Goal: Submit feedback/report problem: Submit feedback/report problem

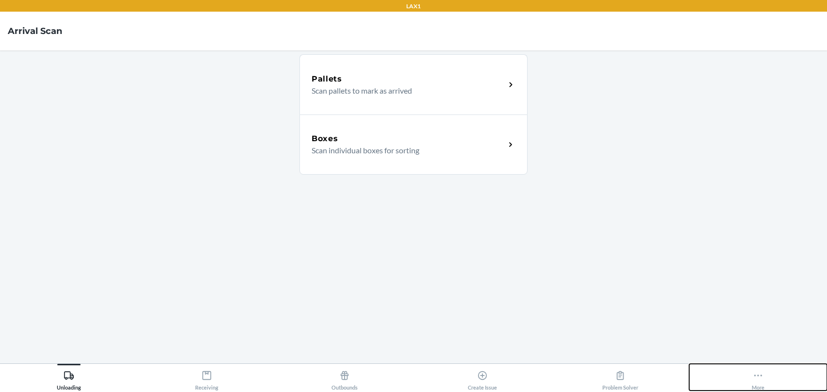
click at [753, 372] on icon at bounding box center [758, 375] width 11 height 11
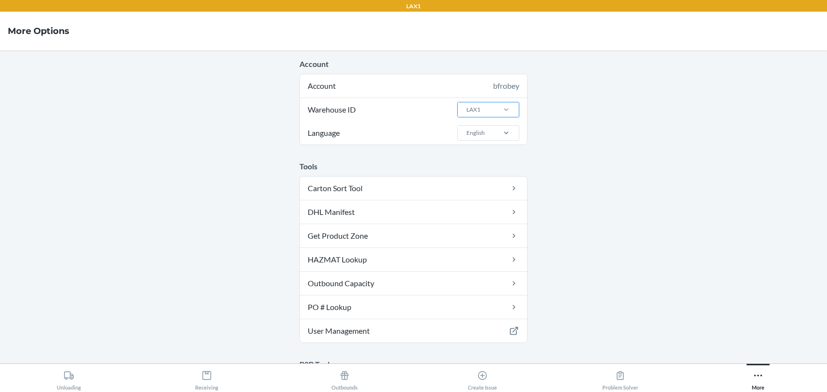
click at [494, 114] on div at bounding box center [505, 110] width 25 height 10
click at [466, 114] on input "Warehouse ID LAX1" at bounding box center [465, 109] width 1 height 9
click at [481, 216] on div "ORD13P" at bounding box center [491, 218] width 52 height 18
click at [466, 114] on input "Warehouse ID option ORD13P focused, 16 of 25. 25 results available. Use Up and …" at bounding box center [465, 109] width 1 height 9
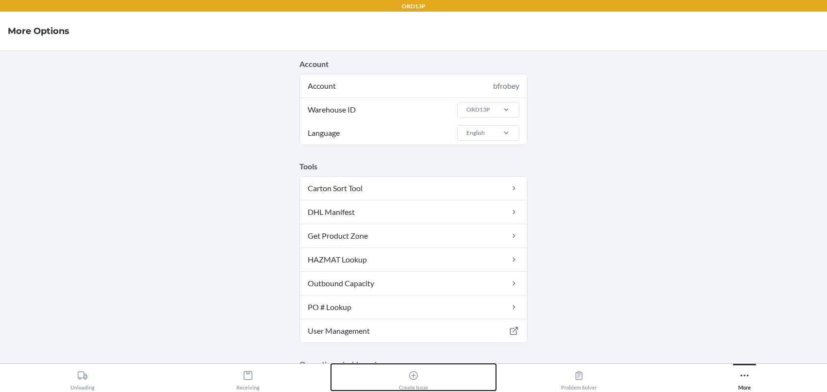
click at [424, 379] on div "Create Issue" at bounding box center [413, 378] width 29 height 24
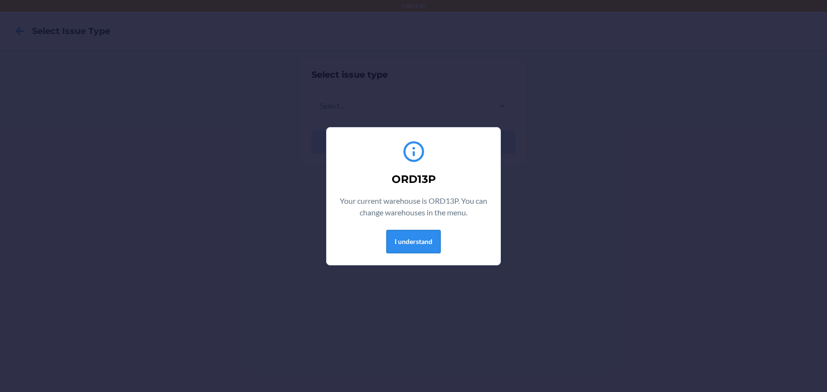
click at [408, 233] on button "I understand" at bounding box center [413, 241] width 54 height 23
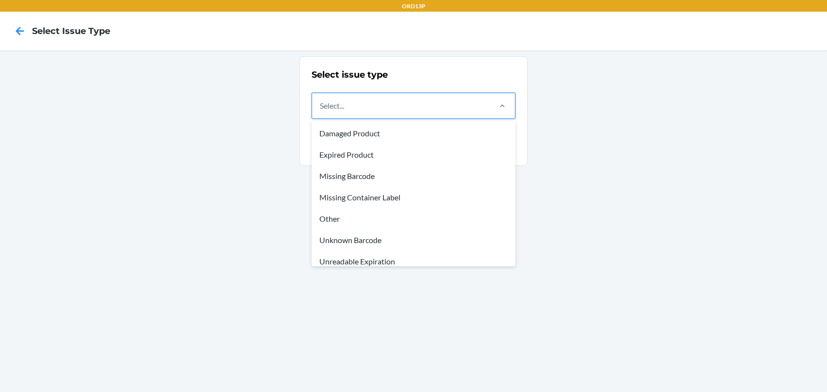
click at [401, 103] on div "Select..." at bounding box center [401, 105] width 178 height 25
click at [321, 103] on input "option Damaged Product focused, 1 of 8. 8 results available. Use Up and Down to…" at bounding box center [320, 106] width 1 height 12
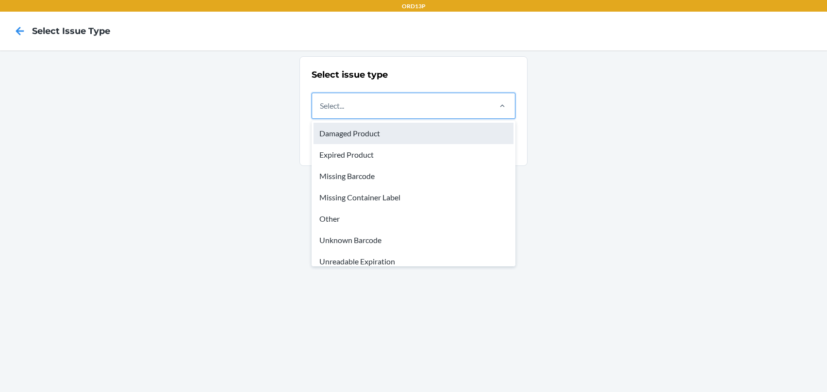
click at [400, 127] on div "Damaged Product" at bounding box center [413, 133] width 200 height 21
click at [321, 112] on input "option Damaged Product focused, 1 of 8. 8 results available. Use Up and Down to…" at bounding box center [320, 106] width 1 height 12
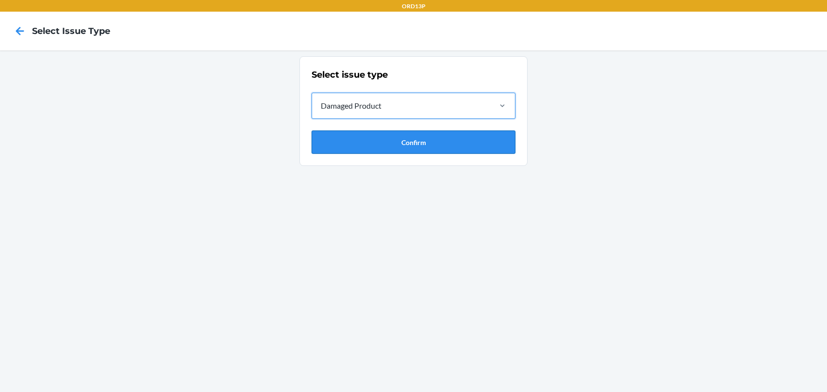
click at [395, 140] on button "Confirm" at bounding box center [413, 142] width 204 height 23
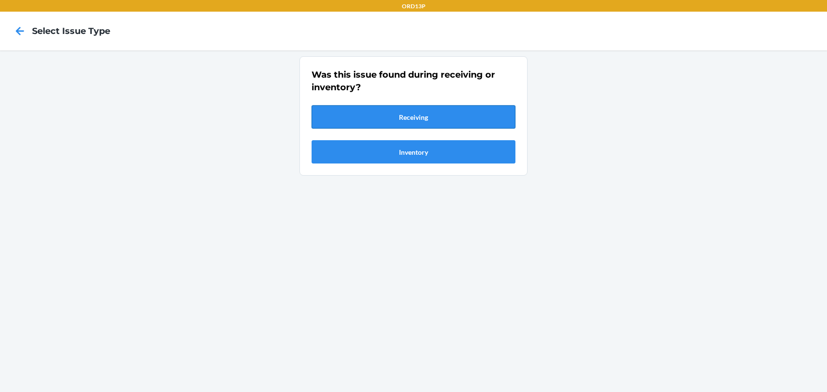
click at [404, 122] on button "Receiving" at bounding box center [413, 116] width 204 height 23
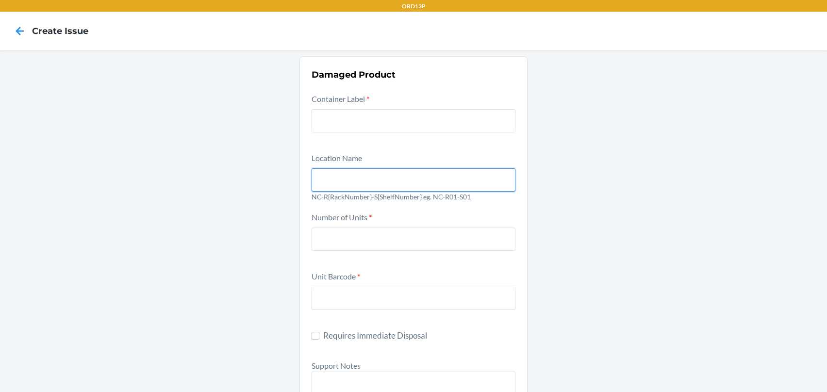
drag, startPoint x: 374, startPoint y: 186, endPoint x: 399, endPoint y: 217, distance: 40.0
click at [459, 144] on div "Container Label *" at bounding box center [413, 119] width 204 height 53
click at [18, 32] on icon at bounding box center [20, 31] width 16 height 16
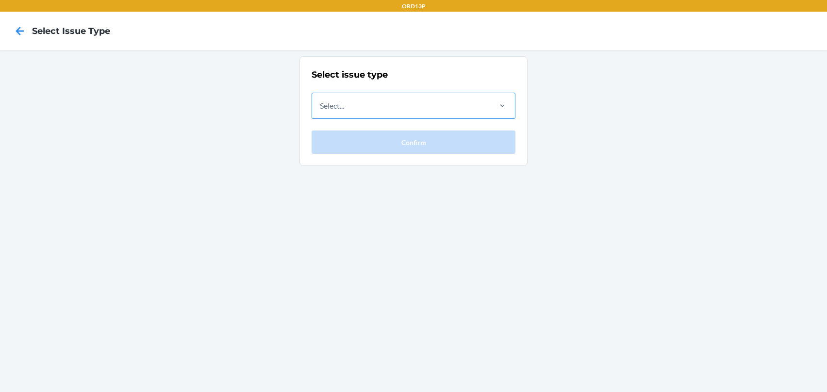
drag, startPoint x: 423, startPoint y: 113, endPoint x: 420, endPoint y: 118, distance: 5.9
click at [423, 113] on div "Select..." at bounding box center [401, 105] width 178 height 25
click at [321, 112] on input "Select..." at bounding box center [320, 106] width 1 height 12
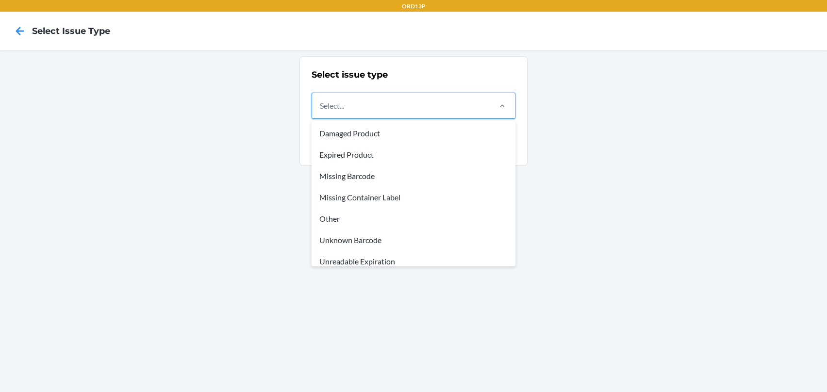
click at [404, 133] on div "Damaged Product" at bounding box center [413, 133] width 200 height 21
click at [321, 112] on input "option Damaged Product focused, 1 of 8. 8 results available. Use Up and Down to…" at bounding box center [320, 106] width 1 height 12
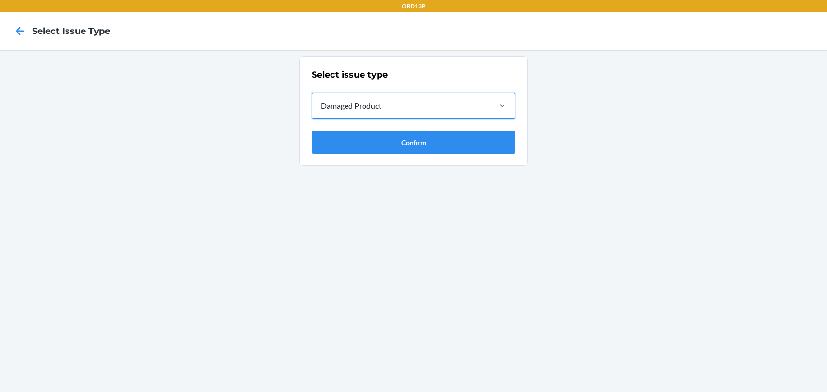
click at [399, 107] on div "Damaged Product" at bounding box center [401, 105] width 178 height 25
click at [321, 107] on input "option Damaged Product, selected. 0 results available. Select is focused ,type …" at bounding box center [320, 106] width 1 height 12
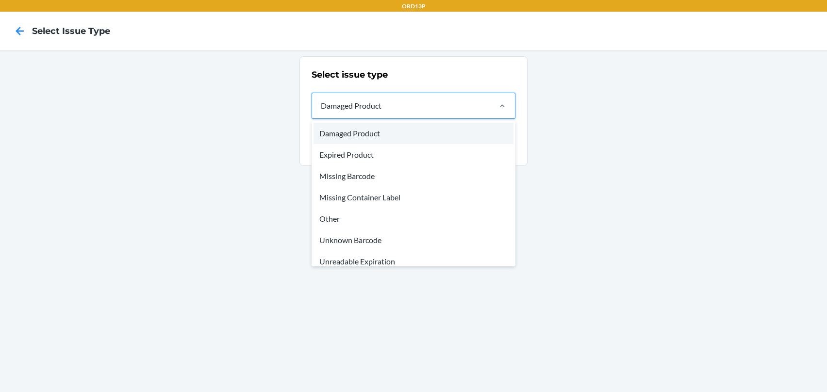
click at [590, 62] on div "Select issue type option Damaged Product, selected. option Damaged Product focu…" at bounding box center [413, 221] width 827 height 342
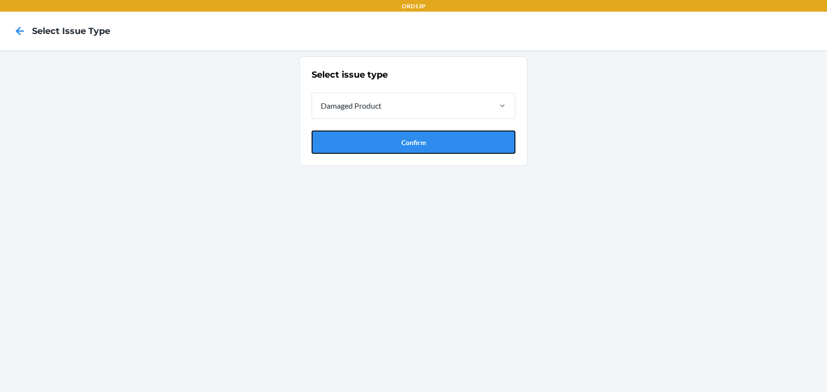
drag, startPoint x: 446, startPoint y: 133, endPoint x: 443, endPoint y: 140, distance: 6.8
click at [445, 134] on button "Confirm" at bounding box center [413, 142] width 204 height 23
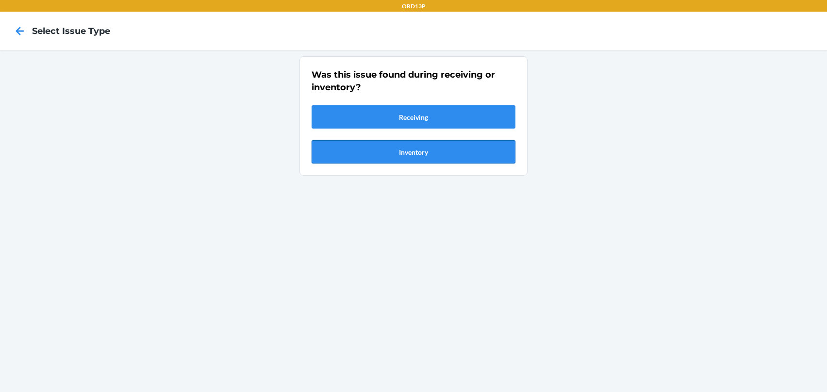
click at [422, 150] on button "Inventory" at bounding box center [413, 151] width 204 height 23
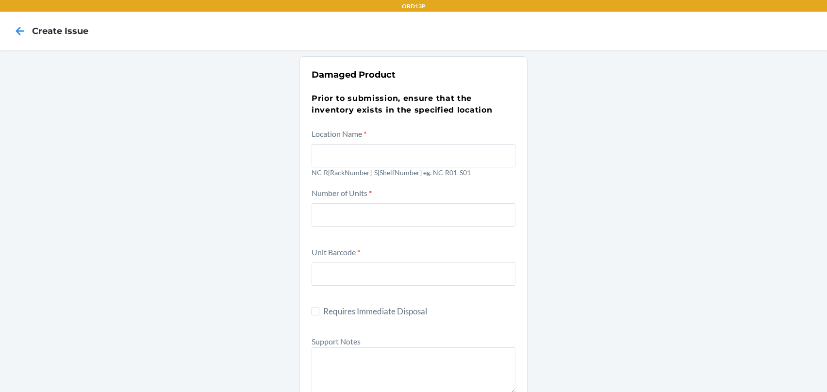
drag, startPoint x: 375, startPoint y: 142, endPoint x: 340, endPoint y: 133, distance: 35.4
click at [367, 139] on div "Location Name * NC-R{RackNumber}-S{ShelfNumber} eg. NC-R01-S01" at bounding box center [413, 154] width 204 height 53
click at [22, 30] on icon at bounding box center [20, 31] width 8 height 8
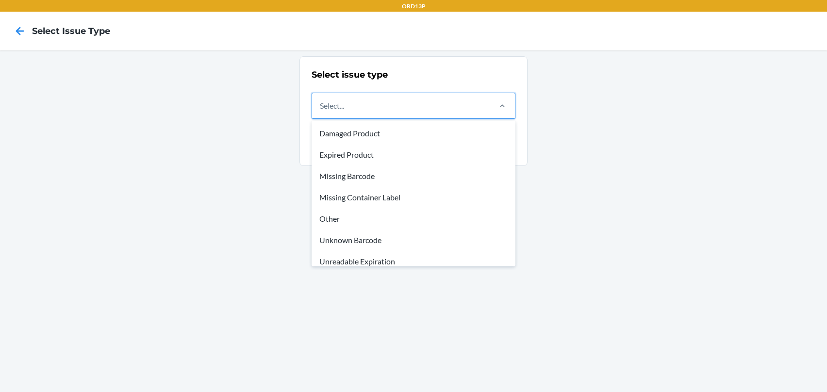
drag, startPoint x: 359, startPoint y: 103, endPoint x: 358, endPoint y: 122, distance: 19.0
click at [359, 104] on div "Select..." at bounding box center [401, 105] width 178 height 25
click at [321, 104] on input "option Damaged Product focused, 1 of 8. 8 results available. Use Up and Down to…" at bounding box center [320, 106] width 1 height 12
click at [368, 214] on div "Other" at bounding box center [413, 218] width 200 height 21
click at [321, 112] on input "option Other focused, 5 of 8. 8 results available. Use Up and Down to choose op…" at bounding box center [320, 106] width 1 height 12
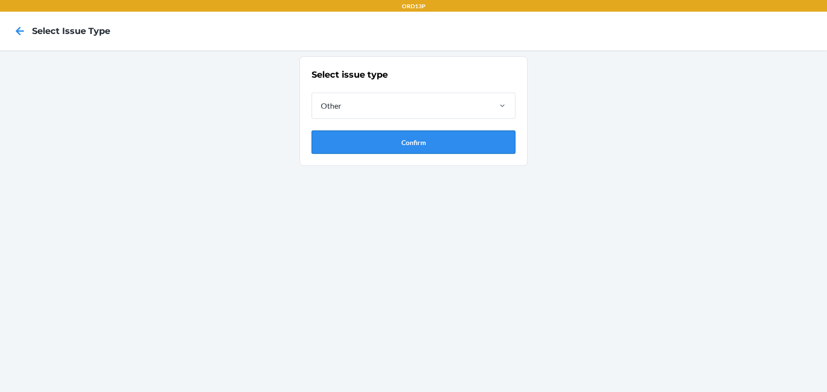
click at [378, 141] on button "Confirm" at bounding box center [413, 142] width 204 height 23
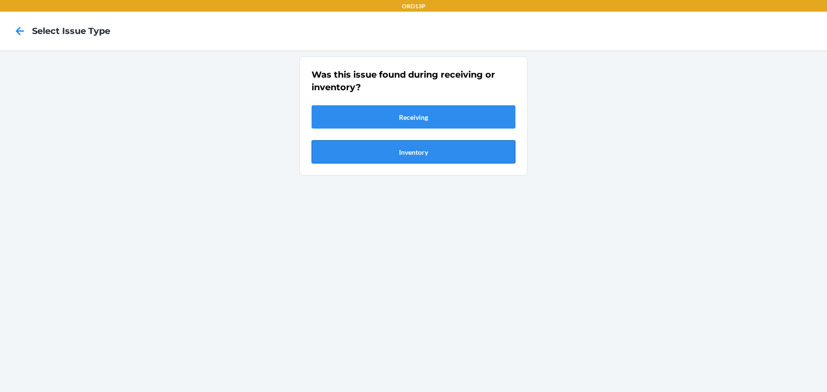
click at [392, 146] on button "Inventory" at bounding box center [413, 151] width 204 height 23
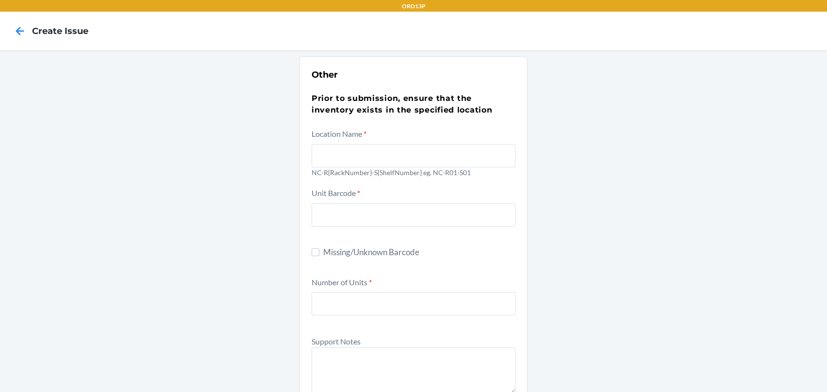
click at [318, 252] on label "Missing/Unknown Barcode" at bounding box center [413, 252] width 204 height 13
click at [318, 252] on input "Missing/Unknown Barcode" at bounding box center [315, 252] width 8 height 8
checkbox input "true"
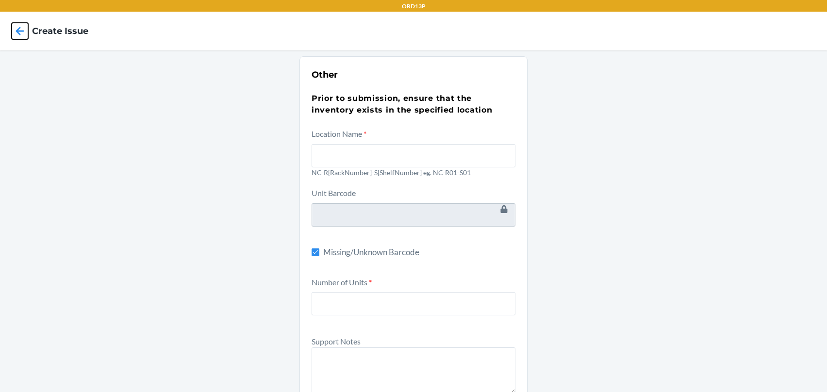
click at [25, 32] on icon at bounding box center [20, 31] width 16 height 16
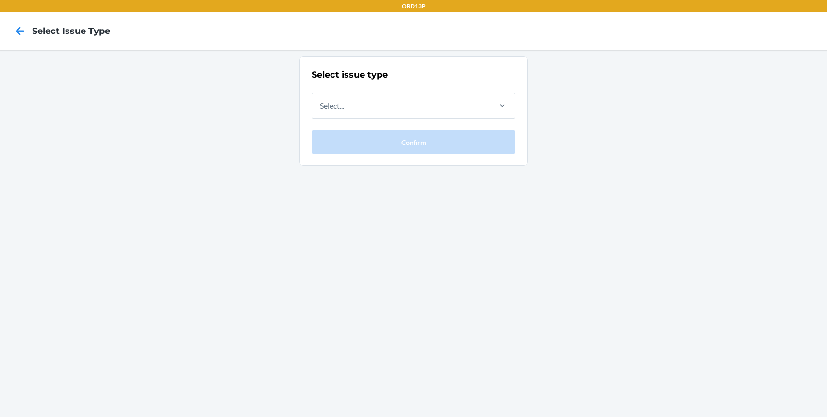
click at [392, 88] on div "Select issue type Select... Confirm" at bounding box center [413, 110] width 204 height 85
click at [393, 98] on div "Select..." at bounding box center [401, 105] width 178 height 25
click at [321, 100] on input "Select..." at bounding box center [320, 106] width 1 height 12
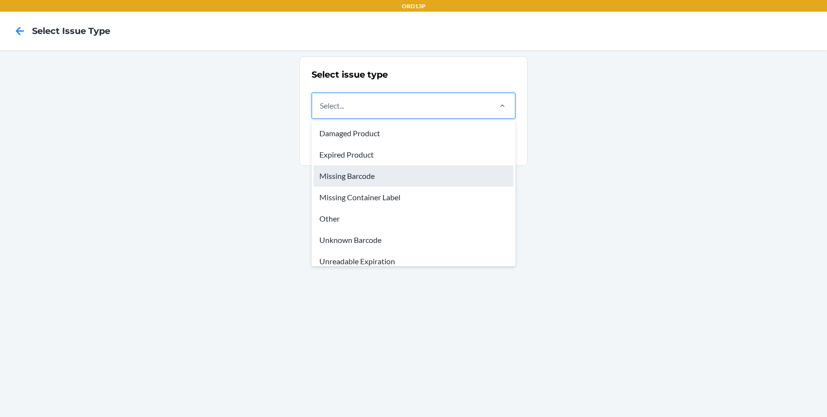
click at [382, 180] on div "Missing Barcode" at bounding box center [413, 175] width 200 height 21
click at [321, 112] on input "option Missing Barcode focused, 3 of 8. 8 results available. Use Up and Down to…" at bounding box center [320, 106] width 1 height 12
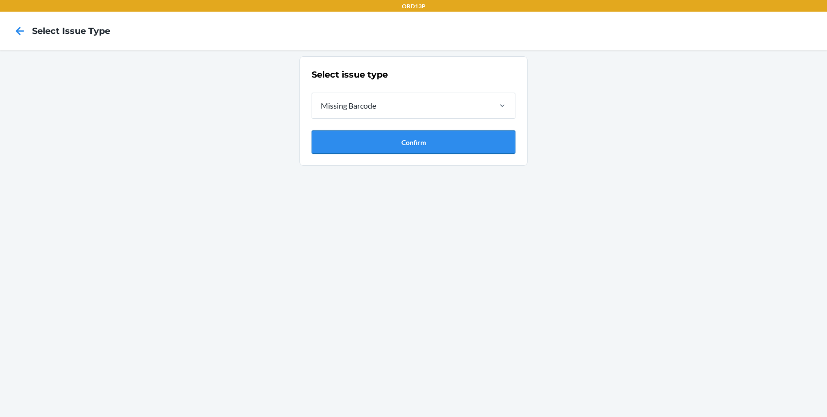
click at [455, 139] on button "Confirm" at bounding box center [413, 142] width 204 height 23
